Goal: Task Accomplishment & Management: Complete application form

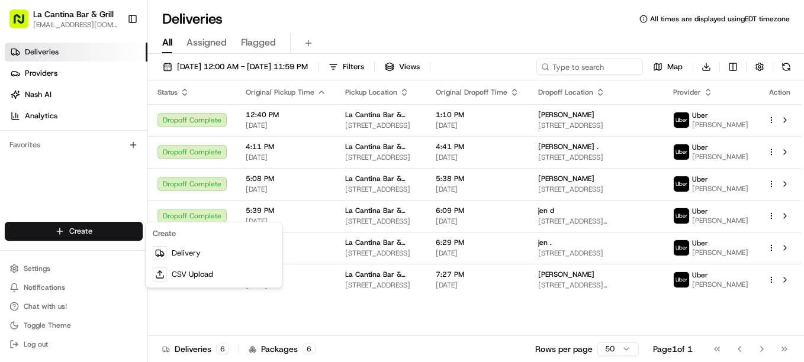
click at [212, 253] on link "Delivery" at bounding box center [214, 253] width 132 height 21
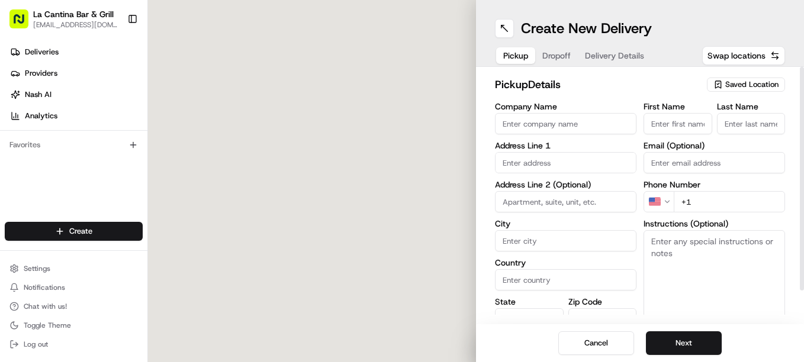
click at [730, 80] on span "Saved Location" at bounding box center [751, 84] width 53 height 11
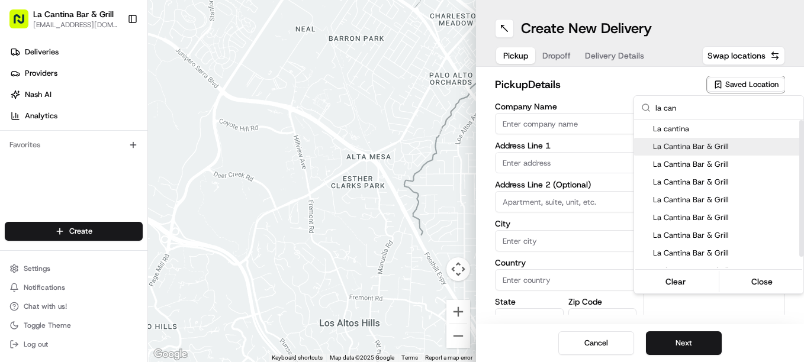
type input "la can"
click at [696, 140] on div "La Cantina Bar & Grill" at bounding box center [718, 147] width 169 height 18
type input "La Cantina Bar & Grill"
type input "[STREET_ADDRESS]"
type input "Plainfield"
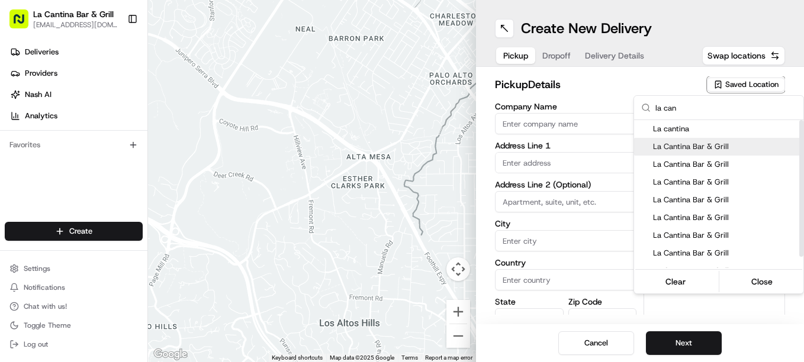
type input "US"
type input "CT"
type input "06374"
type input "[PERSON_NAME]"
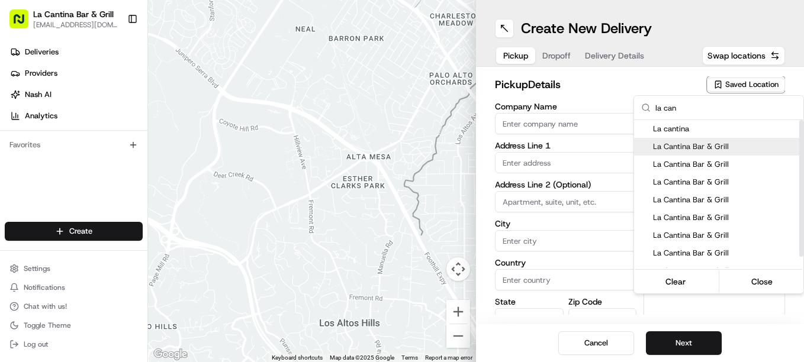
type input "[PHONE_NUMBER]"
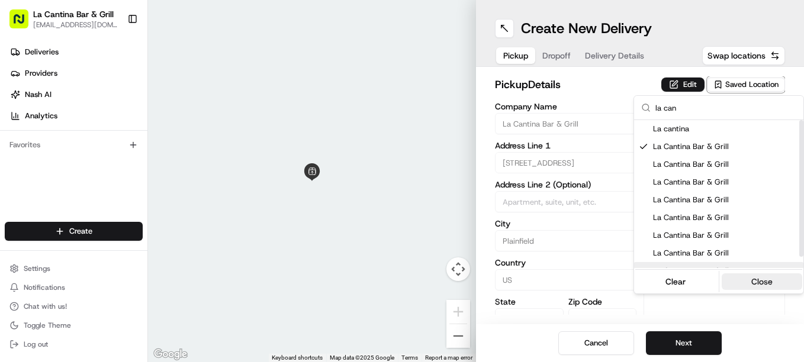
click at [765, 279] on button "Close" at bounding box center [761, 281] width 81 height 17
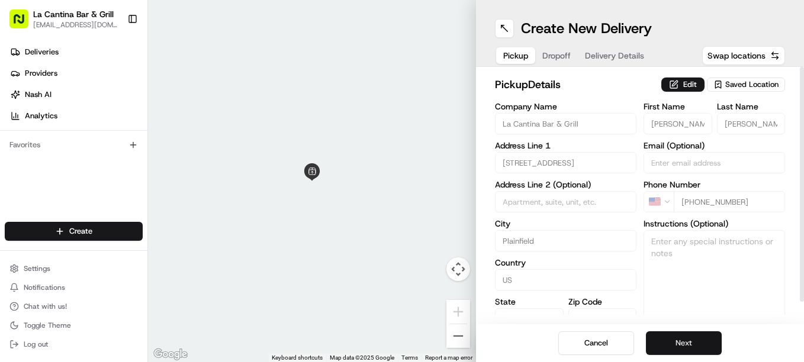
click at [701, 340] on button "Next" at bounding box center [684, 343] width 76 height 24
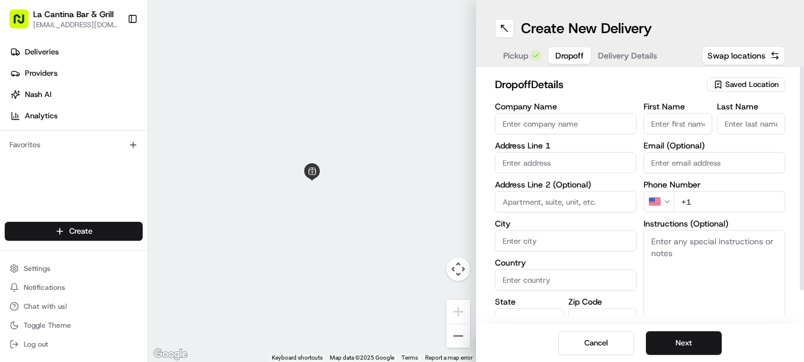
click at [678, 125] on input "First Name" at bounding box center [677, 123] width 69 height 21
type input "[PERSON_NAME]"
type input "[STREET_ADDRESS]"
type input "Plainfield"
type input "[GEOGRAPHIC_DATA]"
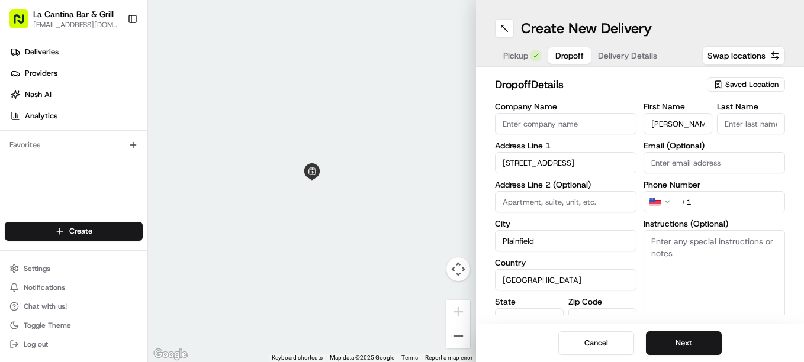
type input "CT"
type input "06374"
type input "[PERSON_NAME]"
click at [592, 189] on div "[STREET_ADDRESS]" at bounding box center [566, 188] width 136 height 18
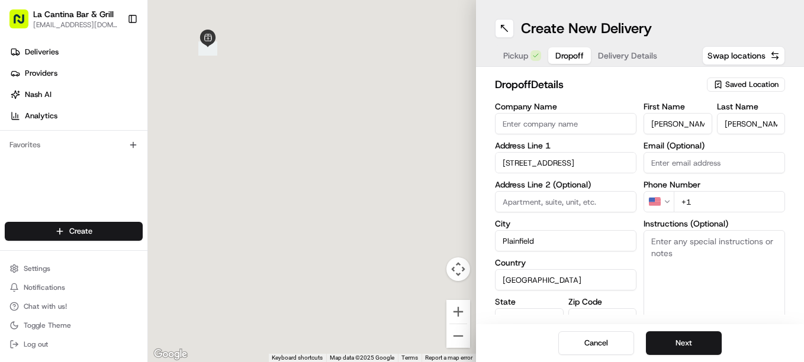
type input "[STREET_ADDRESS]"
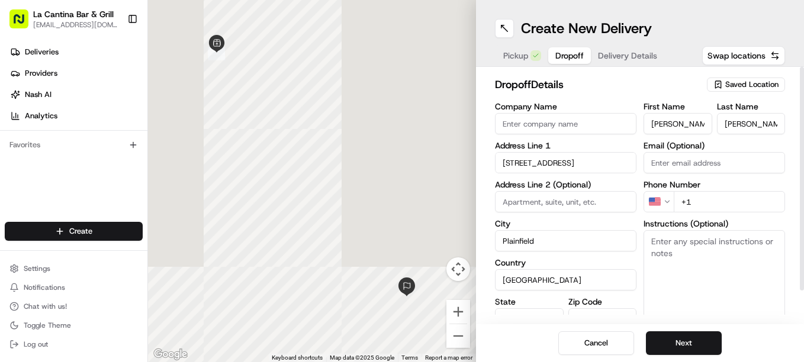
click at [716, 198] on input "+1" at bounding box center [729, 201] width 111 height 21
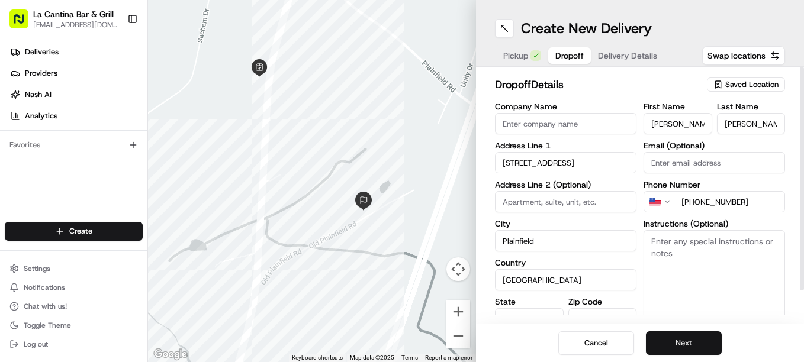
type input "[PHONE_NUMBER]"
click at [675, 347] on button "Next" at bounding box center [684, 343] width 76 height 24
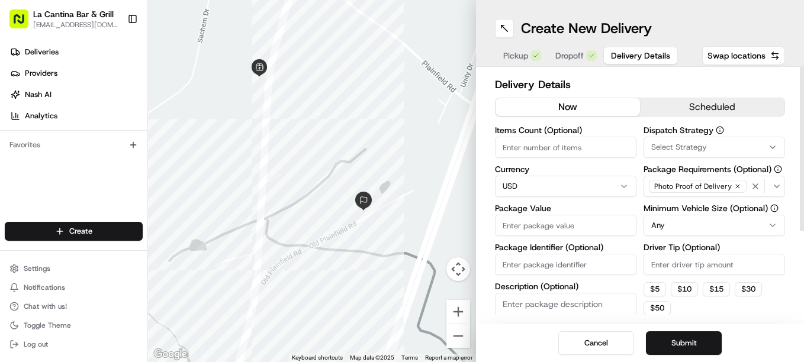
click at [668, 260] on input "Driver Tip (Optional)" at bounding box center [713, 264] width 141 height 21
type input "5.25"
click at [549, 223] on input "Package Value" at bounding box center [565, 225] width 141 height 21
type input "41.08"
click at [668, 341] on button "Submit" at bounding box center [684, 343] width 76 height 24
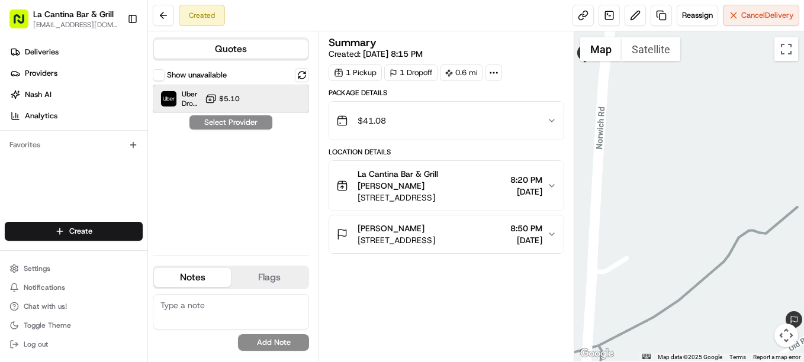
click at [258, 105] on div "Uber Dropoff ETA 19 minutes $5.10" at bounding box center [231, 99] width 156 height 28
click at [253, 121] on button "Assign Provider" at bounding box center [231, 122] width 84 height 14
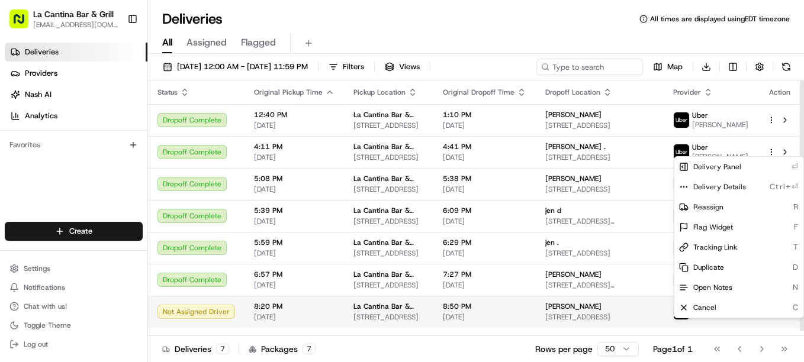
click at [770, 326] on html "La Cantina Bar & Grill [EMAIL_ADDRESS][DOMAIN_NAME] Toggle Sidebar Deliveries P…" at bounding box center [402, 181] width 804 height 362
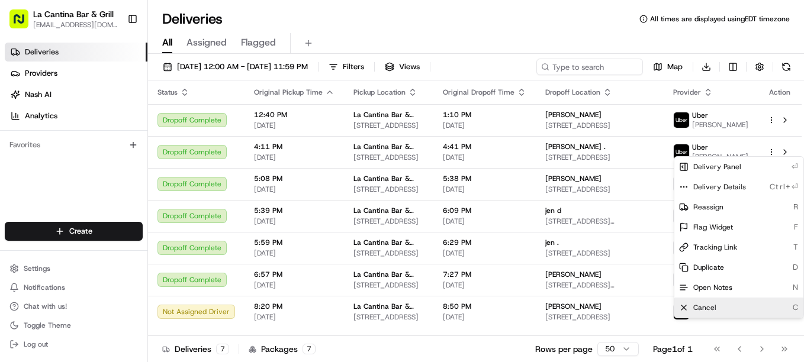
click at [729, 311] on div "Cancel C" at bounding box center [738, 308] width 129 height 20
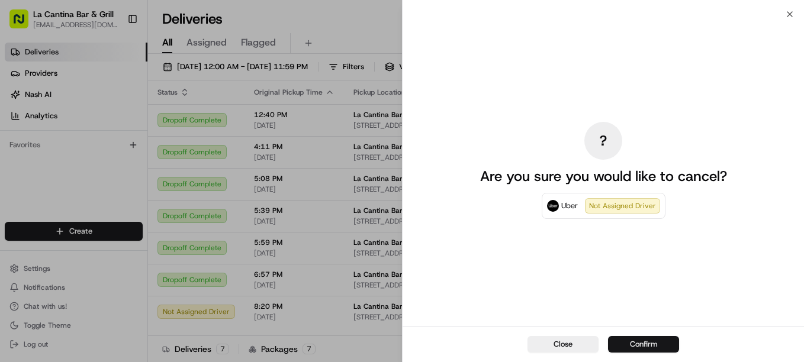
click at [651, 340] on button "Confirm" at bounding box center [643, 344] width 71 height 17
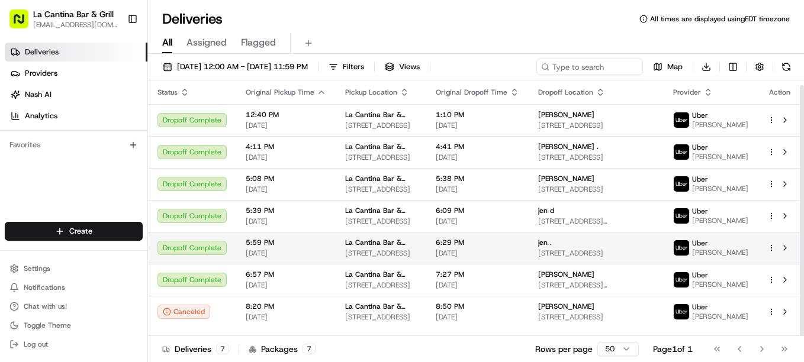
scroll to position [5, 0]
